Goal: Information Seeking & Learning: Stay updated

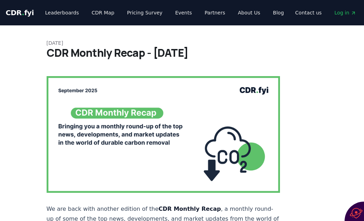
drag, startPoint x: 0, startPoint y: 0, endPoint x: 160, endPoint y: 149, distance: 218.4
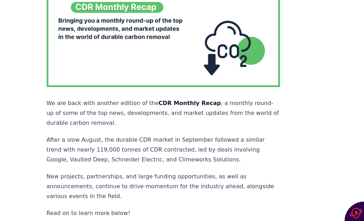
click at [163, 100] on strong "CDR Monthly Recap" at bounding box center [190, 103] width 63 height 7
click at [169, 100] on strong "CDR Monthly Recap" at bounding box center [190, 103] width 63 height 7
click at [131, 23] on img at bounding box center [164, 28] width 234 height 117
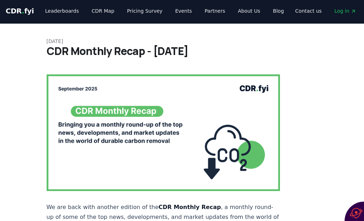
scroll to position [0, 0]
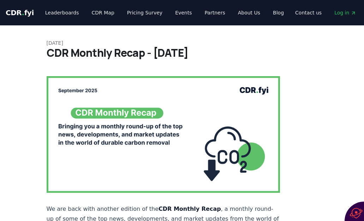
click at [99, 106] on img at bounding box center [164, 134] width 234 height 117
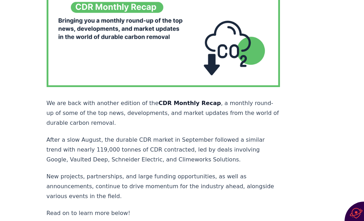
scroll to position [212, 0]
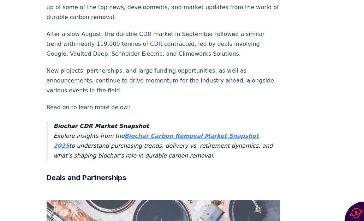
drag, startPoint x: 86, startPoint y: 122, endPoint x: 84, endPoint y: 127, distance: 6.0
drag, startPoint x: 84, startPoint y: 127, endPoint x: 105, endPoint y: 112, distance: 25.8
